Goal: Task Accomplishment & Management: Use online tool/utility

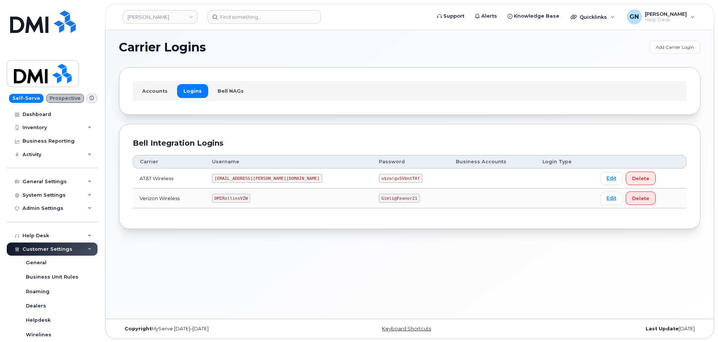
scroll to position [4, 0]
click at [248, 177] on code "[EMAIL_ADDRESS][PERSON_NAME][DOMAIN_NAME]" at bounding box center [267, 177] width 110 height 9
copy code "[EMAIL_ADDRESS][PERSON_NAME][DOMAIN_NAME]"
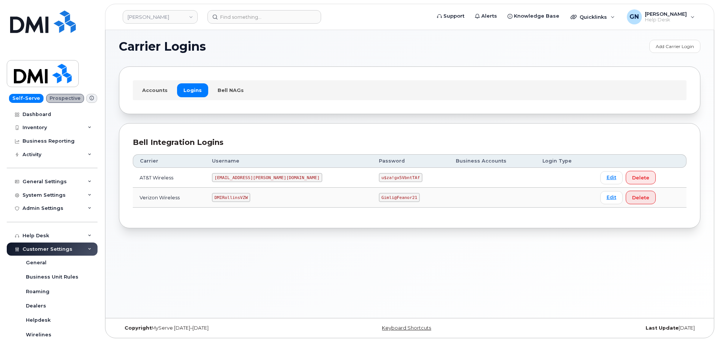
click at [379, 178] on code "u$za!gx5VbntTAf" at bounding box center [401, 177] width 44 height 9
click at [379, 177] on code "u$za!gx5VbntTAf" at bounding box center [401, 177] width 44 height 9
copy code "u$za!gx5VbntTAf"
click at [241, 196] on code "DMIRollinsVZW" at bounding box center [231, 197] width 38 height 9
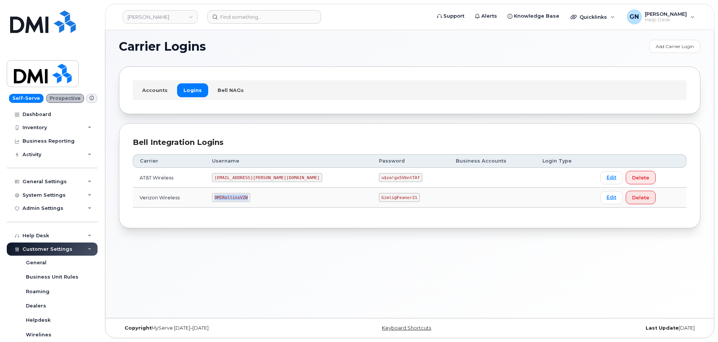
click at [241, 196] on code "DMIRollinsVZW" at bounding box center [231, 197] width 38 height 9
copy code "DMIRollinsVZW"
click at [379, 197] on code "Gimli@Feanor21" at bounding box center [399, 197] width 41 height 9
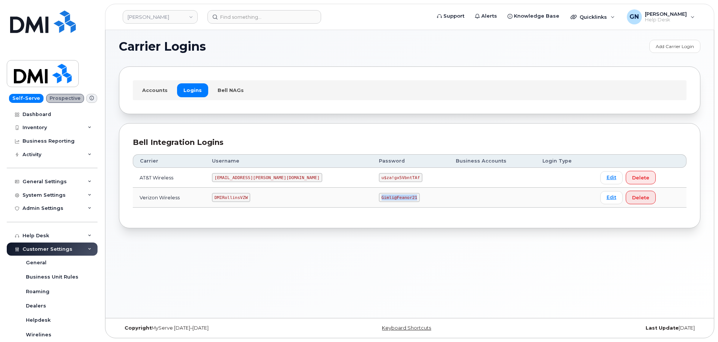
copy code "Gimli@Feanor21"
